Goal: Contribute content: Add original content to the website for others to see

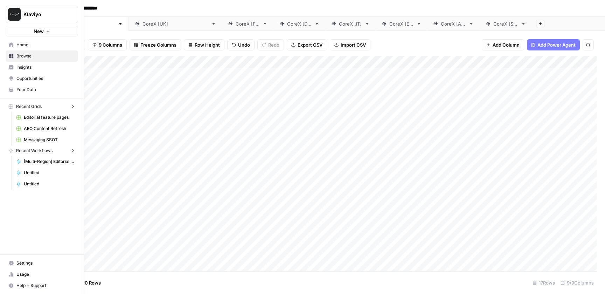
click at [11, 44] on icon at bounding box center [11, 44] width 5 height 5
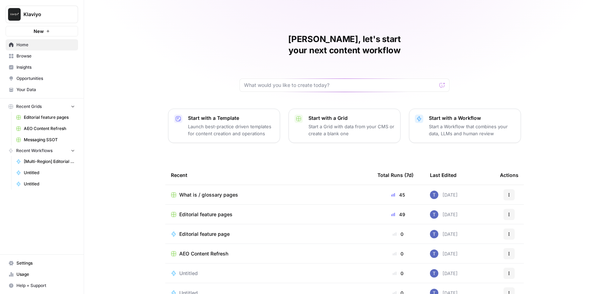
click at [50, 91] on span "Your Data" at bounding box center [45, 90] width 59 height 6
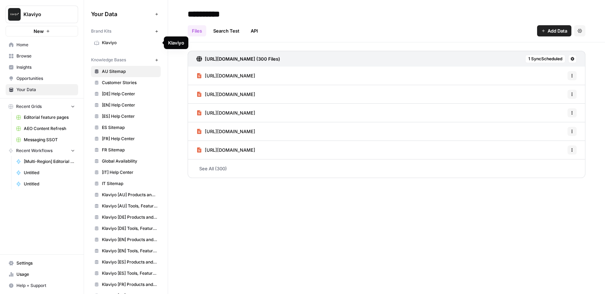
click at [134, 43] on span "Klaviyo" at bounding box center [130, 43] width 56 height 6
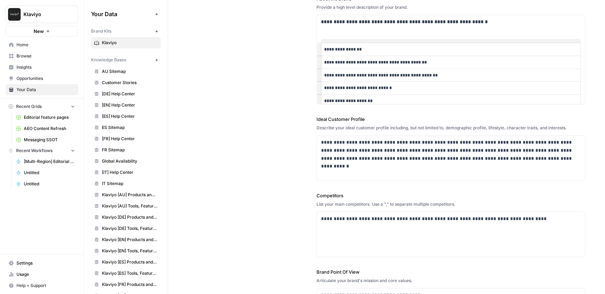
scroll to position [92, 0]
click at [459, 217] on p "**********" at bounding box center [451, 218] width 260 height 8
click at [551, 222] on div "**********" at bounding box center [451, 233] width 268 height 45
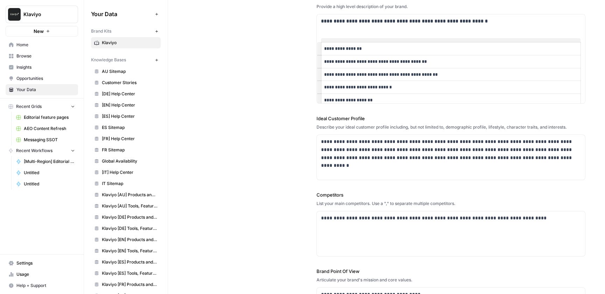
click at [308, 211] on div "**********" at bounding box center [387, 163] width 398 height 455
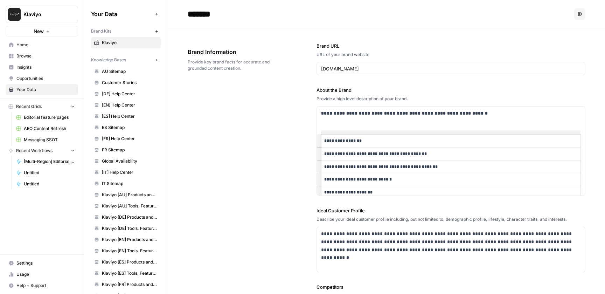
scroll to position [1, 0]
click at [375, 110] on strong "**********" at bounding box center [404, 112] width 167 height 5
drag, startPoint x: 337, startPoint y: 112, endPoint x: 510, endPoint y: 111, distance: 172.7
click at [510, 111] on p "**********" at bounding box center [451, 113] width 260 height 8
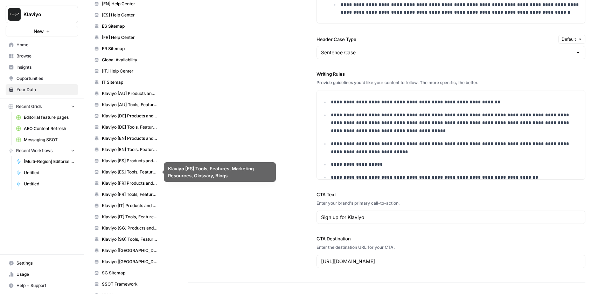
scroll to position [128, 0]
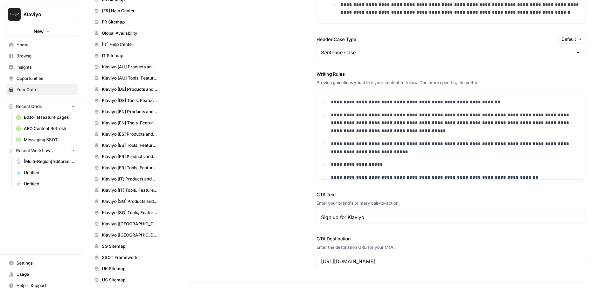
click at [46, 137] on span "Messaging SSOT" at bounding box center [49, 140] width 51 height 6
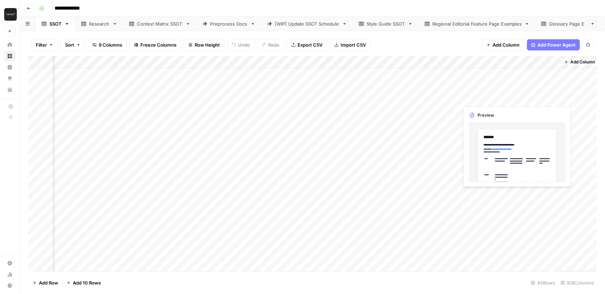
scroll to position [0, 46]
click at [470, 26] on div "Regional Editorial Feature Page Examples" at bounding box center [477, 23] width 89 height 7
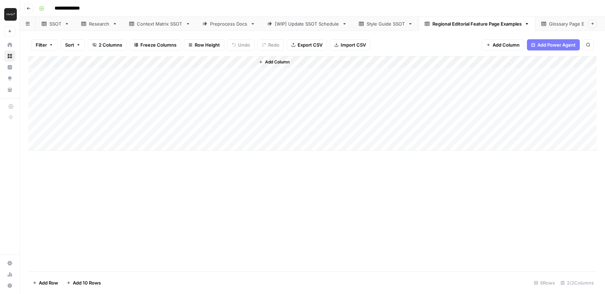
click at [383, 27] on link "Style Guide SSOT" at bounding box center [386, 24] width 66 height 14
click at [466, 22] on div "Regional Editorial Feature Page Examples" at bounding box center [477, 23] width 89 height 7
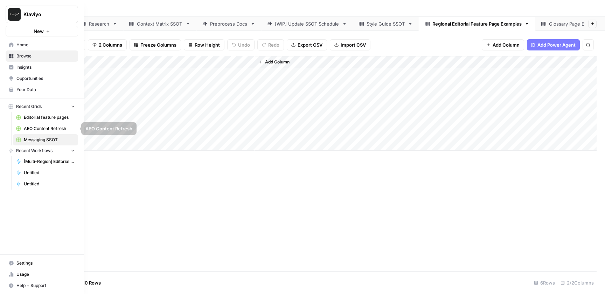
click at [51, 119] on span "Editorial feature pages" at bounding box center [49, 117] width 51 height 6
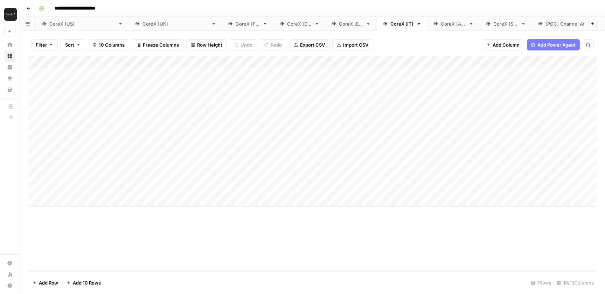
click at [48, 23] on div "CoreX [[GEOGRAPHIC_DATA]]" at bounding box center [79, 23] width 74 height 7
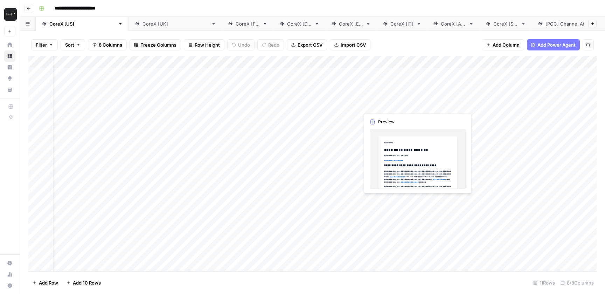
scroll to position [0, 42]
click at [303, 62] on div "Add Column" at bounding box center [312, 163] width 569 height 215
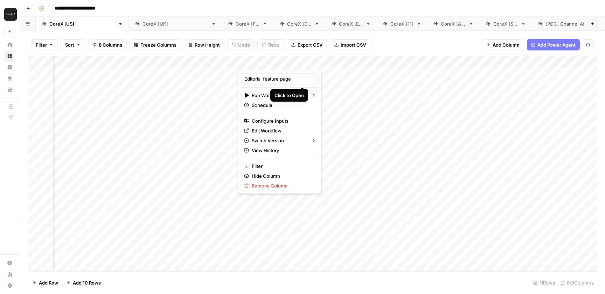
click at [302, 71] on div "Add Column" at bounding box center [312, 163] width 569 height 215
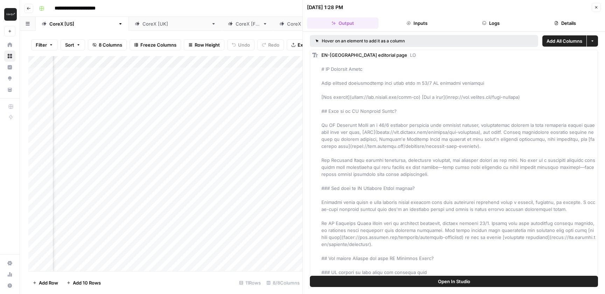
click at [478, 26] on button "Logs" at bounding box center [491, 23] width 71 height 11
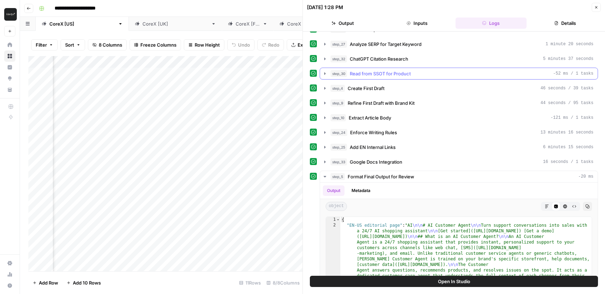
scroll to position [42, 0]
click at [597, 9] on icon "button" at bounding box center [597, 7] width 4 height 4
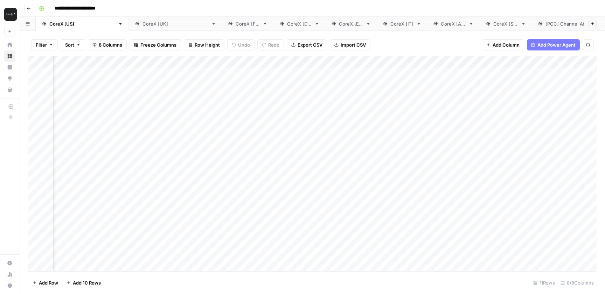
click at [222, 27] on link "CoreX [FR]" at bounding box center [248, 24] width 52 height 14
click at [317, 182] on div "Add Column" at bounding box center [312, 131] width 569 height 151
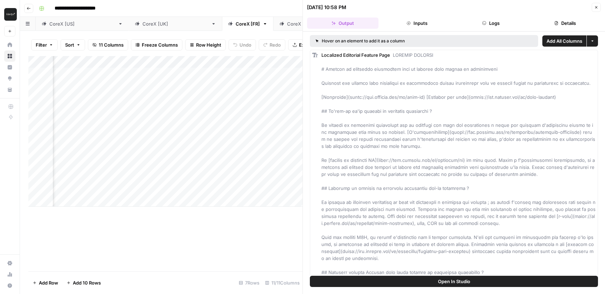
click at [497, 18] on button "Logs" at bounding box center [491, 23] width 71 height 11
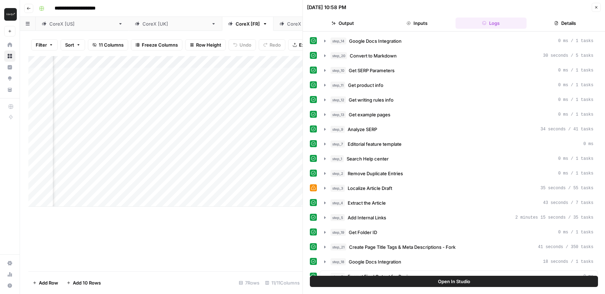
click at [596, 8] on icon "button" at bounding box center [597, 7] width 4 height 4
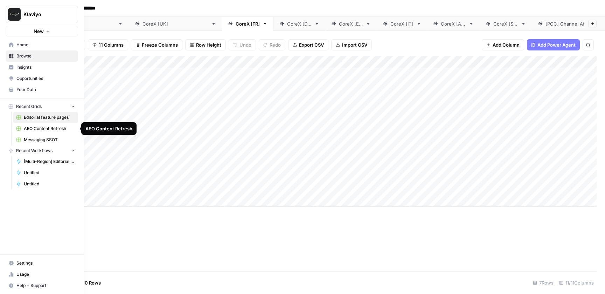
click at [48, 141] on span "Messaging SSOT" at bounding box center [49, 140] width 51 height 6
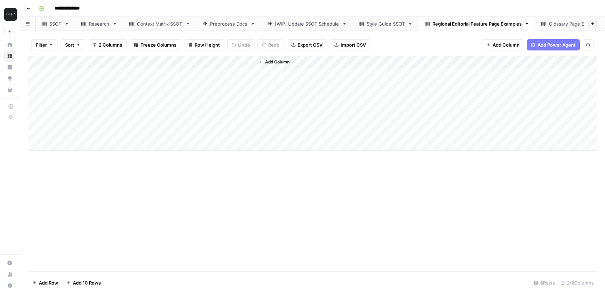
click at [49, 21] on div "SSOT" at bounding box center [55, 23] width 12 height 7
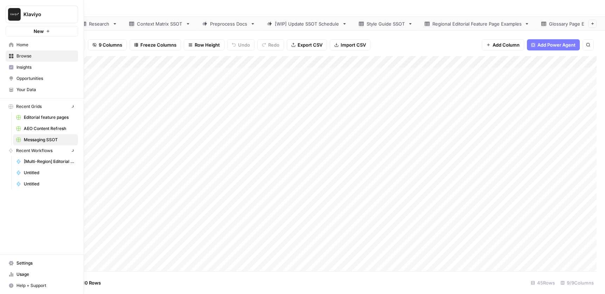
click at [6, 47] on link "Home" at bounding box center [42, 44] width 73 height 11
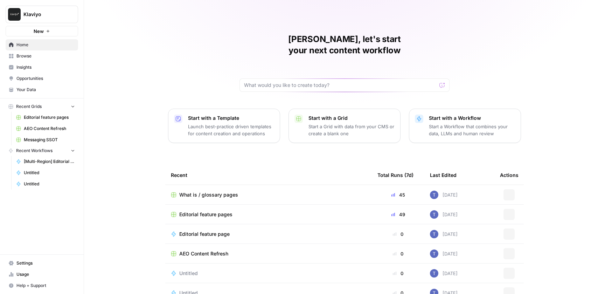
click at [36, 92] on span "Your Data" at bounding box center [45, 90] width 59 height 6
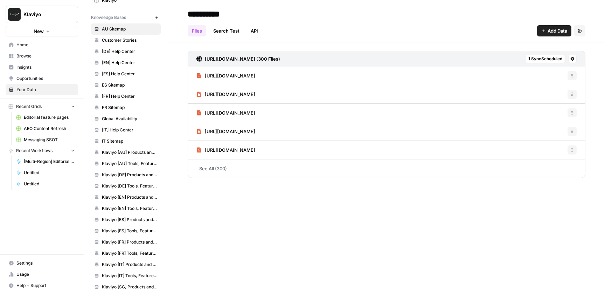
scroll to position [35, 0]
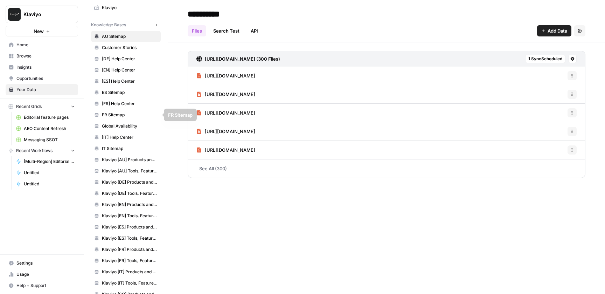
click at [138, 128] on span "Global Availability" at bounding box center [130, 126] width 56 height 6
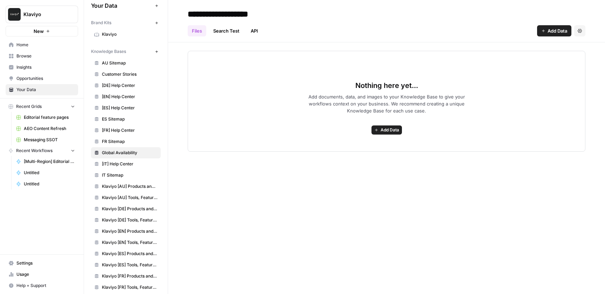
scroll to position [1, 0]
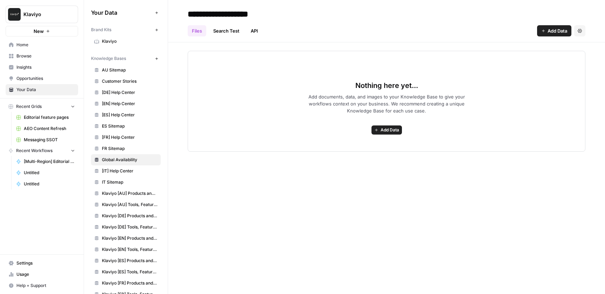
click at [553, 28] on span "Add Data" at bounding box center [558, 30] width 20 height 7
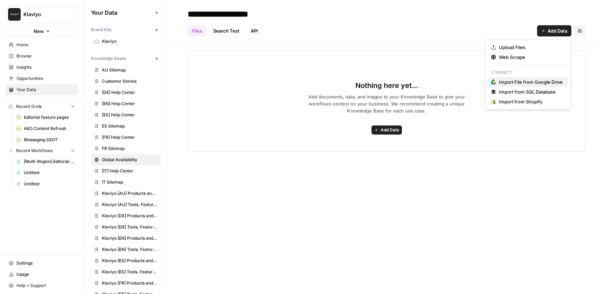
click at [541, 84] on span "Import File from Google Drive" at bounding box center [531, 81] width 64 height 7
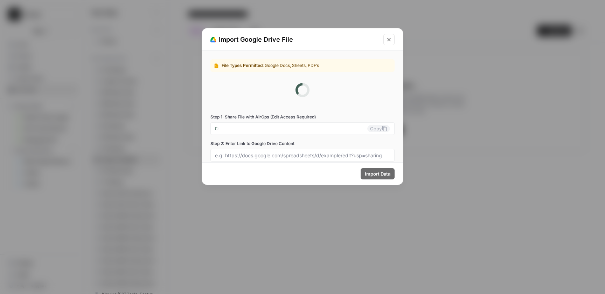
type input "[EMAIL_ADDRESS][DOMAIN_NAME]"
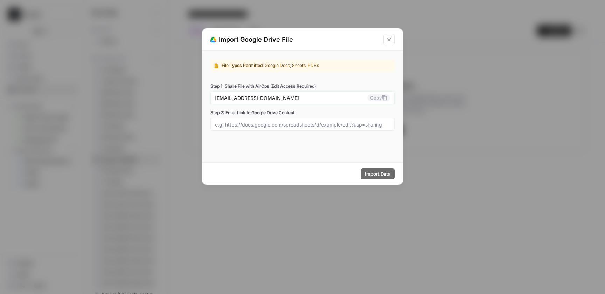
click at [320, 100] on input "[EMAIL_ADDRESS][DOMAIN_NAME]" at bounding box center [291, 98] width 152 height 6
click at [343, 130] on div at bounding box center [303, 124] width 184 height 13
click at [342, 125] on input "Step 2: Enter Link to Google Drive Content" at bounding box center [302, 124] width 175 height 6
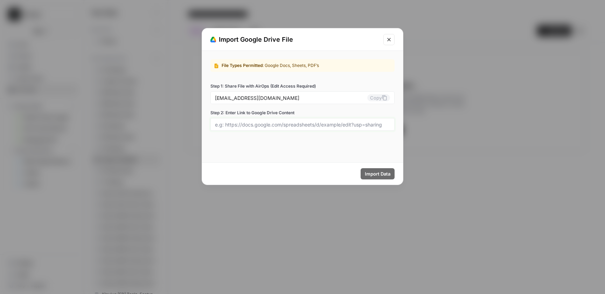
drag, startPoint x: 315, startPoint y: 122, endPoint x: 363, endPoint y: 125, distance: 47.4
click at [363, 125] on input "Step 2: Enter Link to Google Drive Content" at bounding box center [302, 124] width 175 height 6
click at [362, 137] on div "File Types Permitted : Google Docs, Sheets, PDF’s Step 1: Share File with AirOp…" at bounding box center [302, 95] width 201 height 88
drag, startPoint x: 273, startPoint y: 87, endPoint x: 314, endPoint y: 87, distance: 41.7
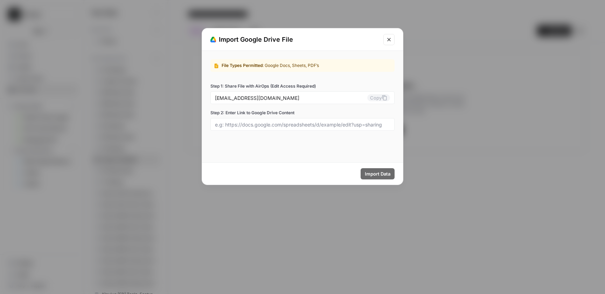
click at [314, 87] on label "Step 1: Share File with AirOps (Edit Access Required)" at bounding box center [303, 86] width 184 height 6
click at [314, 95] on input "[EMAIL_ADDRESS][DOMAIN_NAME]" at bounding box center [291, 98] width 152 height 6
click at [327, 87] on label "Step 1: Share File with AirOps (Edit Access Required)" at bounding box center [303, 86] width 184 height 6
click at [327, 95] on input "[EMAIL_ADDRESS][DOMAIN_NAME]" at bounding box center [291, 98] width 152 height 6
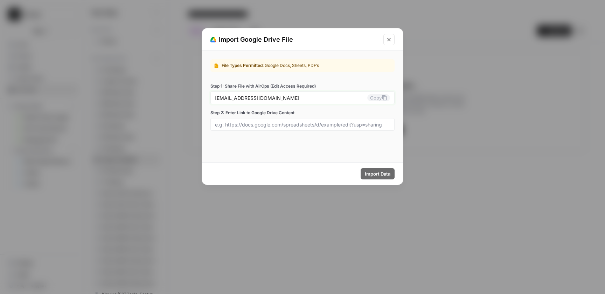
click at [358, 98] on input "[EMAIL_ADDRESS][DOMAIN_NAME]" at bounding box center [291, 98] width 152 height 6
click at [382, 128] on div at bounding box center [303, 124] width 184 height 13
drag, startPoint x: 355, startPoint y: 124, endPoint x: 383, endPoint y: 125, distance: 27.4
click at [383, 125] on input "Step 2: Enter Link to Google Drive Content" at bounding box center [302, 124] width 175 height 6
click at [376, 122] on input "Step 2: Enter Link to Google Drive Content" at bounding box center [302, 124] width 175 height 6
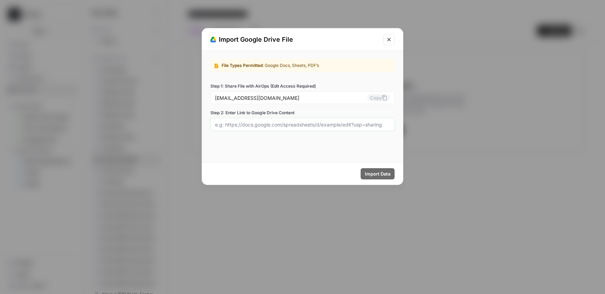
click at [370, 125] on input "Step 2: Enter Link to Google Drive Content" at bounding box center [302, 124] width 175 height 6
click at [244, 122] on input "Step 2: Enter Link to Google Drive Content" at bounding box center [302, 124] width 175 height 6
paste input "[URL][DOMAIN_NAME]"
type input "[URL][DOMAIN_NAME]"
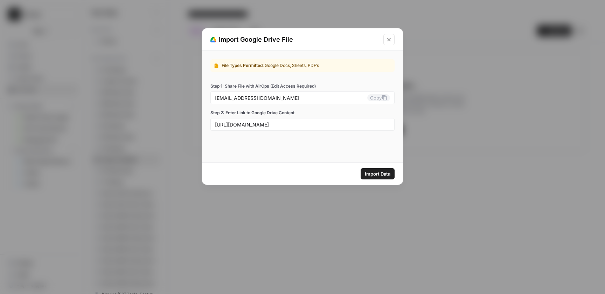
scroll to position [0, 0]
click at [344, 147] on div "File Types Permitted : Google Docs, Sheets, PDF’s Step 1: Share File with AirOp…" at bounding box center [302, 106] width 201 height 111
click at [378, 174] on span "Import Data" at bounding box center [378, 173] width 26 height 7
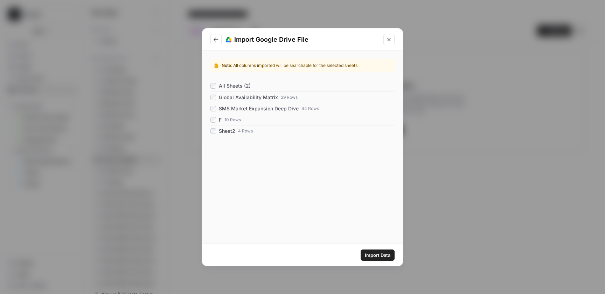
click at [377, 256] on span "Import Data" at bounding box center [378, 255] width 26 height 7
click at [217, 40] on icon "Go to previous step" at bounding box center [216, 40] width 6 height 6
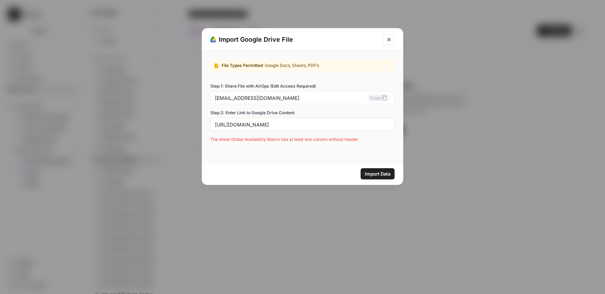
click at [306, 126] on input "[URL][DOMAIN_NAME]" at bounding box center [302, 124] width 175 height 6
click at [338, 124] on input "[URL][DOMAIN_NAME]" at bounding box center [302, 124] width 175 height 6
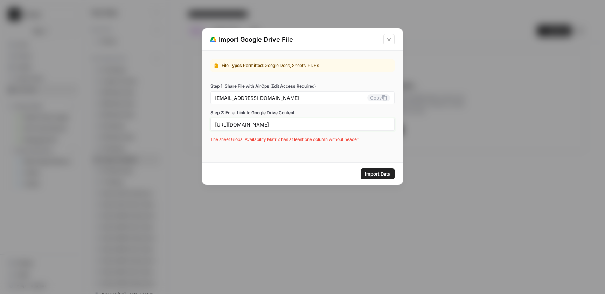
click at [338, 124] on input "[URL][DOMAIN_NAME]" at bounding box center [302, 124] width 175 height 6
click at [380, 173] on span "Import Data" at bounding box center [378, 173] width 26 height 7
drag, startPoint x: 302, startPoint y: 140, endPoint x: 330, endPoint y: 140, distance: 28.0
click at [330, 140] on div "param is missing or the value is empty: vector_store_documents" at bounding box center [303, 139] width 184 height 6
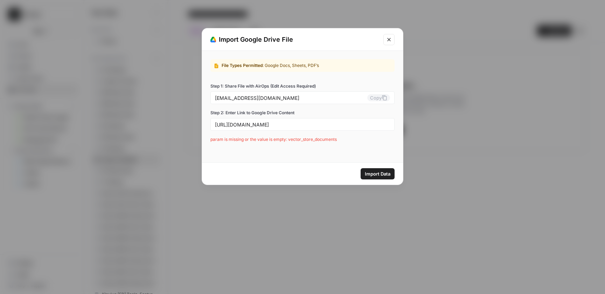
click at [391, 38] on icon "Close modal" at bounding box center [389, 40] width 6 height 6
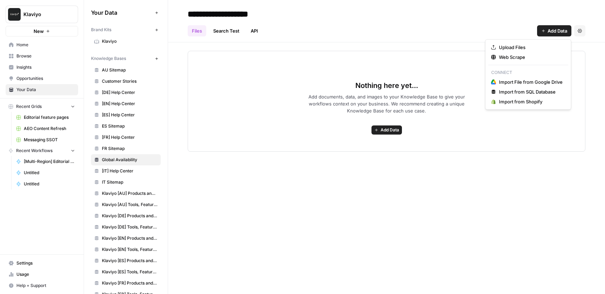
click at [548, 33] on span "Add Data" at bounding box center [558, 30] width 20 height 7
click at [528, 82] on span "Import File from Google Drive" at bounding box center [531, 81] width 64 height 7
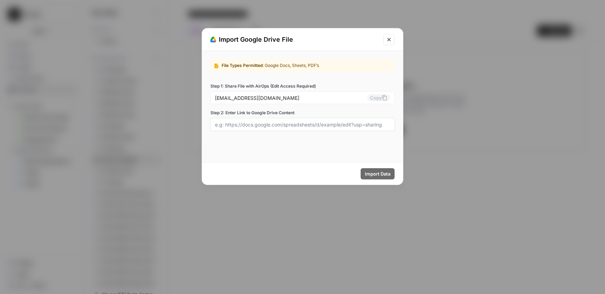
click at [316, 126] on input "Step 2: Enter Link to Google Drive Content" at bounding box center [302, 124] width 175 height 6
paste input "[URL][DOMAIN_NAME]"
type input "[URL][DOMAIN_NAME]"
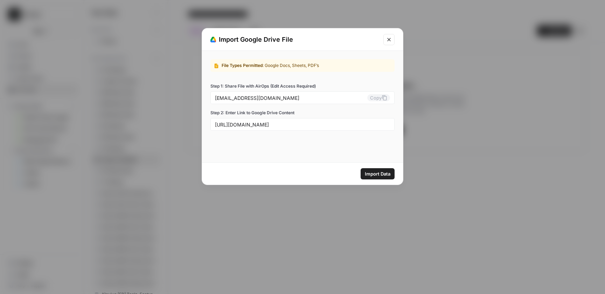
drag, startPoint x: 364, startPoint y: 129, endPoint x: 181, endPoint y: 131, distance: 182.9
click at [181, 131] on div "Import Google Drive File File Types Permitted : Google Docs, Sheets, PDF’s Step…" at bounding box center [302, 147] width 605 height 294
click at [309, 136] on div "File Types Permitted : Google Docs, Sheets, PDF’s Step 1: Share File with AirOp…" at bounding box center [302, 95] width 201 height 88
click at [379, 173] on span "Import Data" at bounding box center [378, 173] width 26 height 7
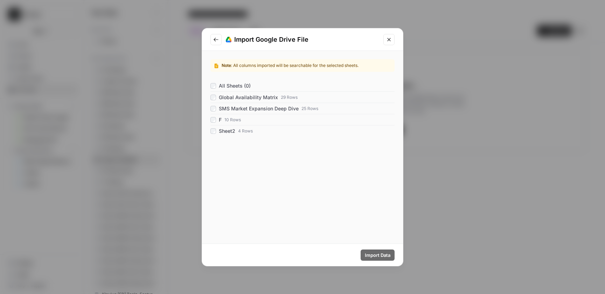
click at [232, 98] on span "Global Availability Matrix" at bounding box center [248, 97] width 59 height 7
click at [247, 107] on span "SMS Market Expansion Deep Dive" at bounding box center [259, 108] width 80 height 7
click at [376, 256] on span "Import Data" at bounding box center [378, 255] width 26 height 7
click at [389, 42] on icon "Close modal" at bounding box center [389, 40] width 6 height 6
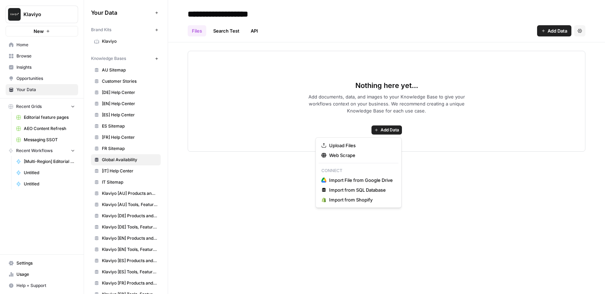
click at [395, 128] on span "Add Data" at bounding box center [390, 130] width 19 height 6
click at [357, 182] on span "Import File from Google Drive" at bounding box center [361, 180] width 64 height 7
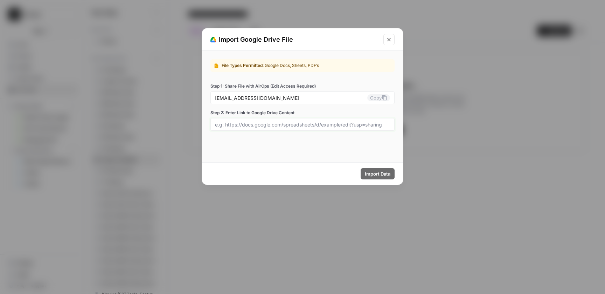
click at [339, 122] on input "Step 2: Enter Link to Google Drive Content" at bounding box center [302, 124] width 175 height 6
paste input "[URL][DOMAIN_NAME]"
type input "[URL][DOMAIN_NAME]"
click at [368, 141] on div "File Types Permitted : Google Docs, Sheets, PDF’s Step 1: Share File with AirOp…" at bounding box center [302, 106] width 201 height 111
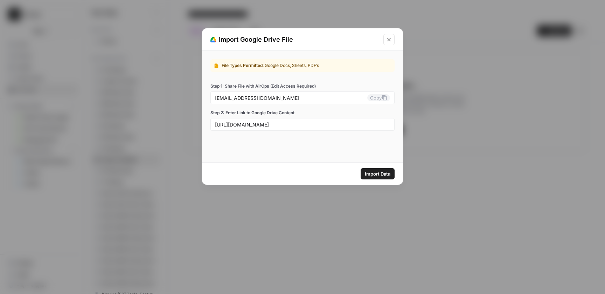
scroll to position [0, 0]
click at [374, 175] on span "Import Data" at bounding box center [378, 173] width 26 height 7
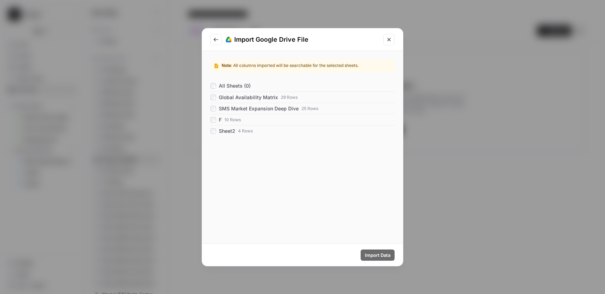
click at [224, 98] on span "Global Availability Matrix" at bounding box center [248, 97] width 59 height 7
click at [225, 108] on span "SMS Market Expansion Deep Dive" at bounding box center [259, 108] width 80 height 7
click at [375, 255] on span "Import Data" at bounding box center [378, 255] width 26 height 7
click at [390, 42] on button "Close modal" at bounding box center [389, 39] width 11 height 11
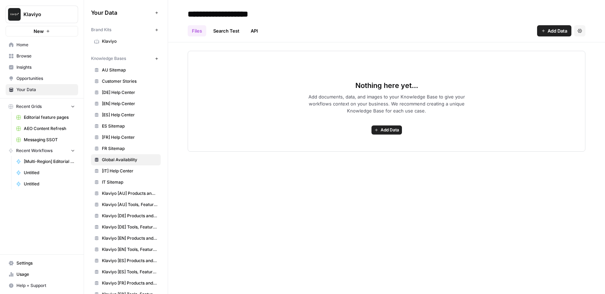
click at [485, 194] on div "**********" at bounding box center [386, 147] width 437 height 294
click at [554, 30] on span "Add Data" at bounding box center [558, 30] width 20 height 7
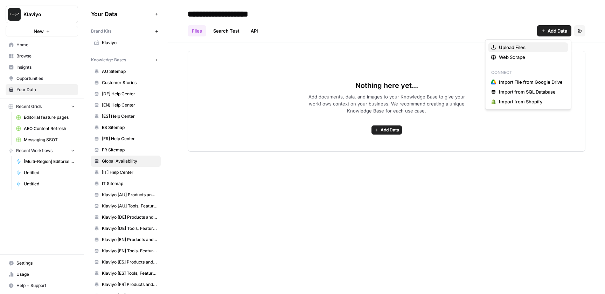
click at [513, 50] on span "Upload Files" at bounding box center [531, 47] width 64 height 7
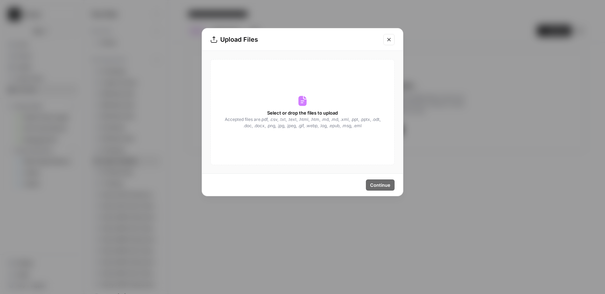
click at [320, 125] on span "Accepted files are .pdf, .csv, .txt, .text, .html, .htm, .md, .md, .xml, .ppt, …" at bounding box center [302, 122] width 157 height 13
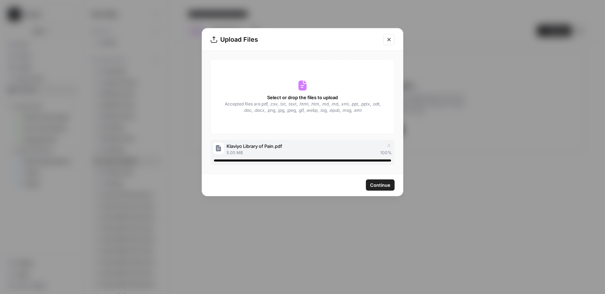
click at [380, 187] on span "Continue" at bounding box center [380, 184] width 20 height 7
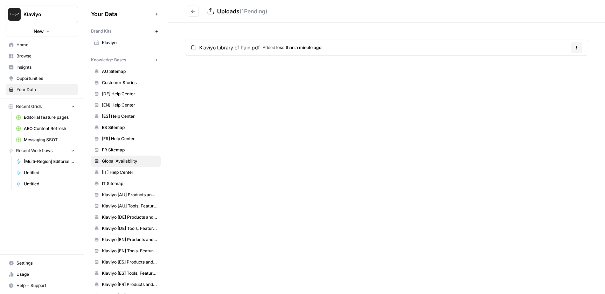
click at [194, 10] on icon "Go back" at bounding box center [193, 11] width 5 height 5
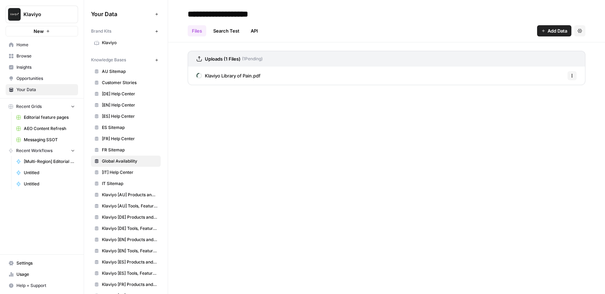
click at [245, 14] on input "**********" at bounding box center [241, 14] width 112 height 14
type input "**********"
click at [355, 34] on div "Files Search Test API Add Data Settings" at bounding box center [387, 28] width 398 height 17
